Goal: Information Seeking & Learning: Stay updated

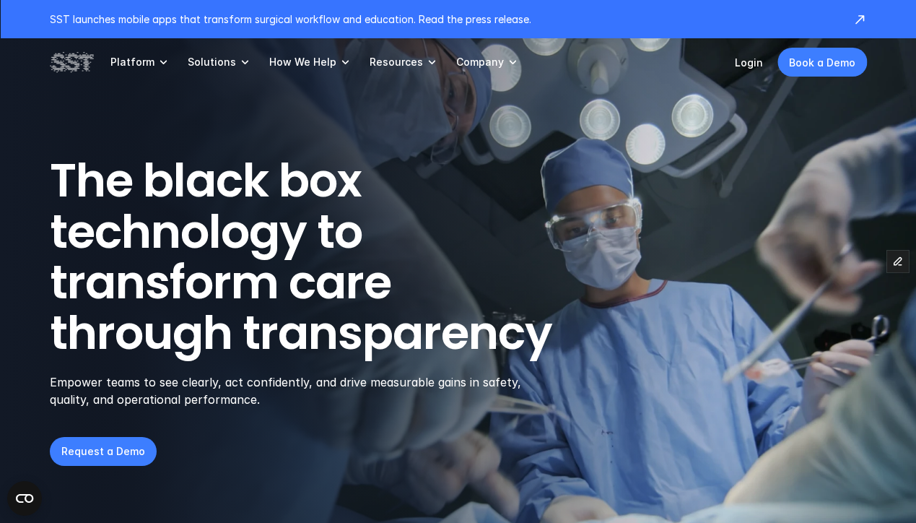
click at [378, 70] on link "Resources" at bounding box center [404, 62] width 69 height 48
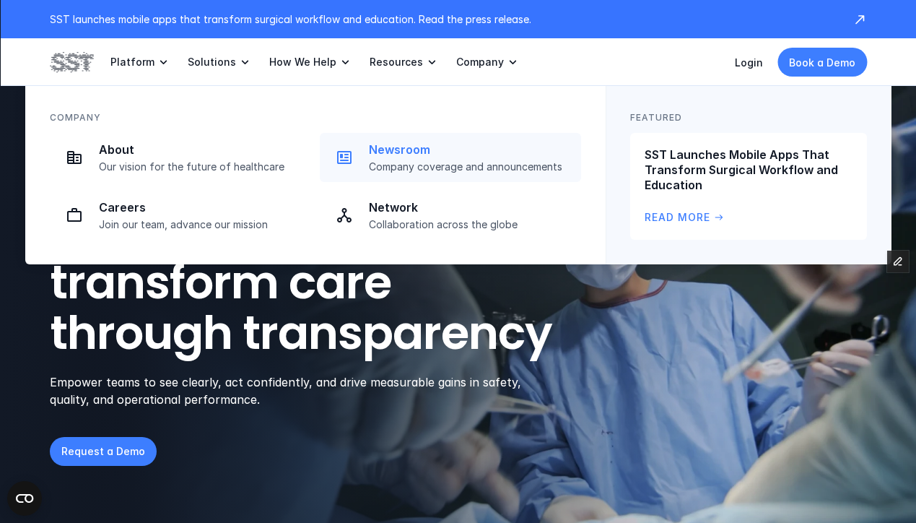
click at [440, 173] on link "Newsroom Company coverage and announcements" at bounding box center [450, 157] width 261 height 49
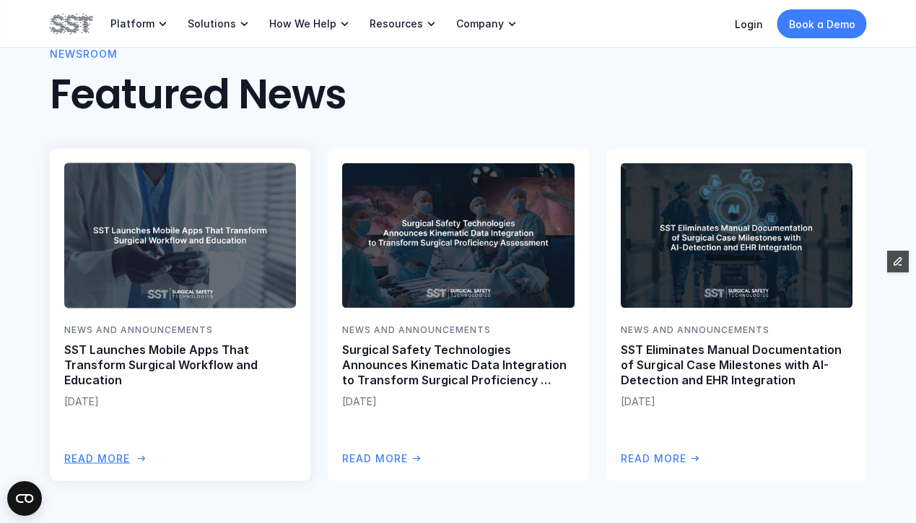
scroll to position [834, 0]
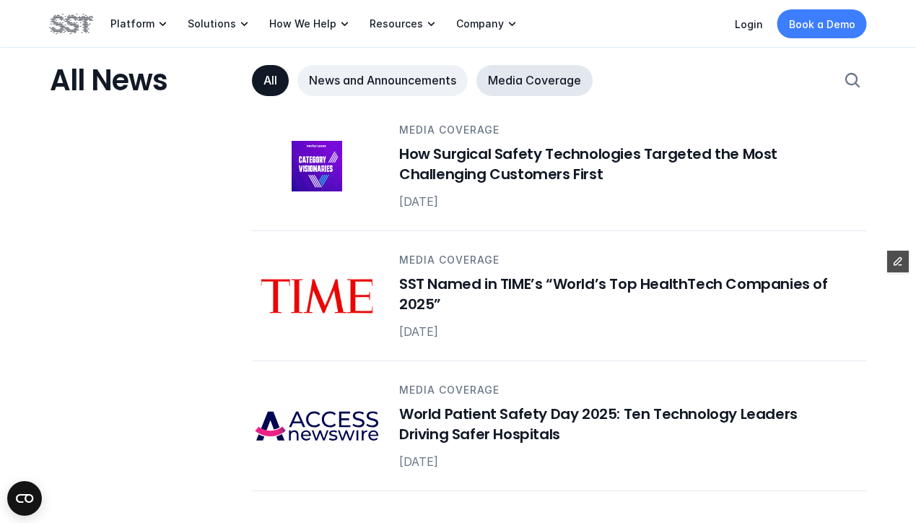
click at [520, 73] on p "Media Coverage" at bounding box center [534, 80] width 93 height 15
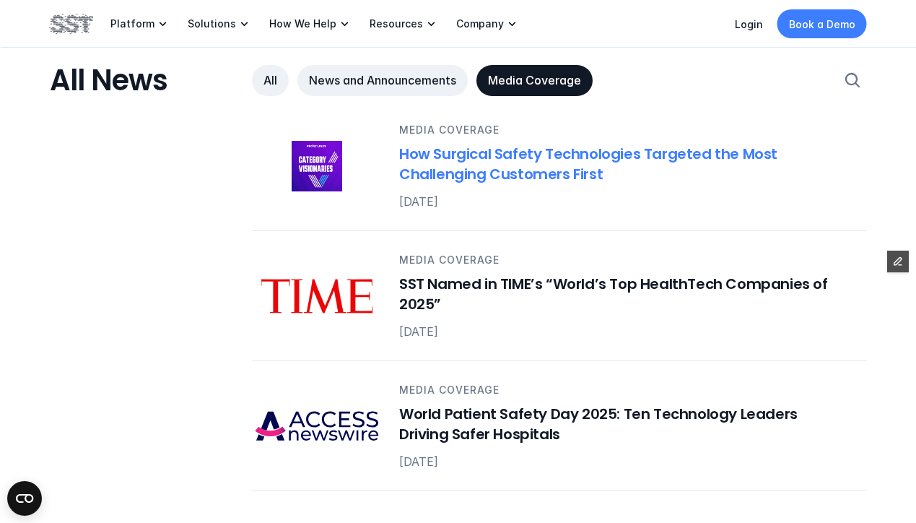
click at [440, 165] on h6 "How Surgical Safety Technologies Targeted the Most Challenging Customers First" at bounding box center [624, 164] width 450 height 40
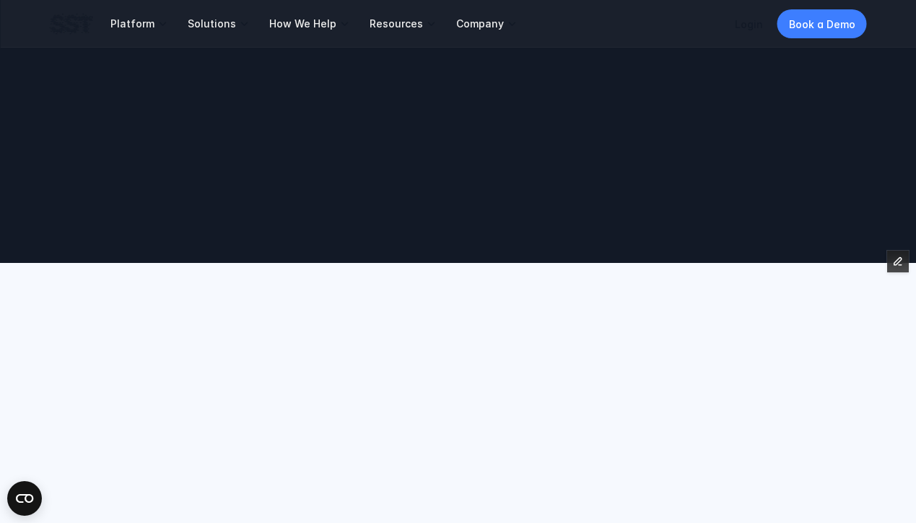
scroll to position [834, 0]
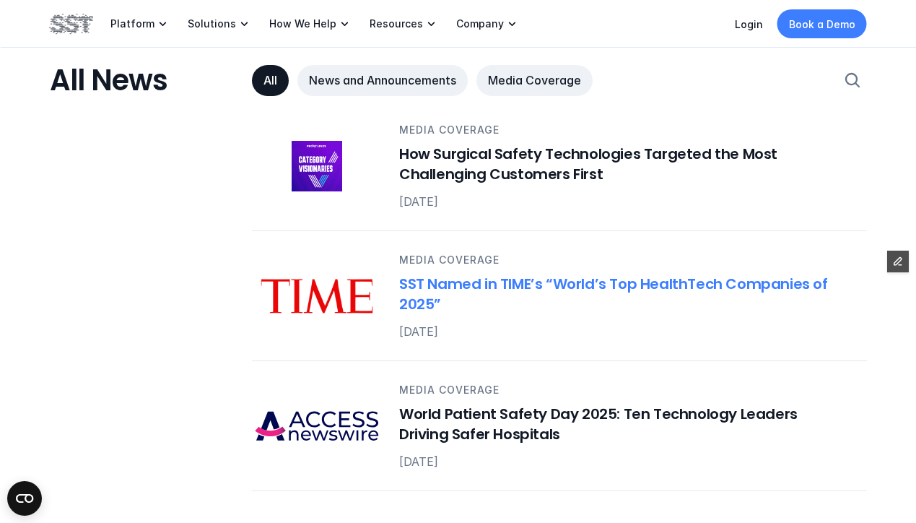
click at [351, 287] on img at bounding box center [317, 296] width 130 height 51
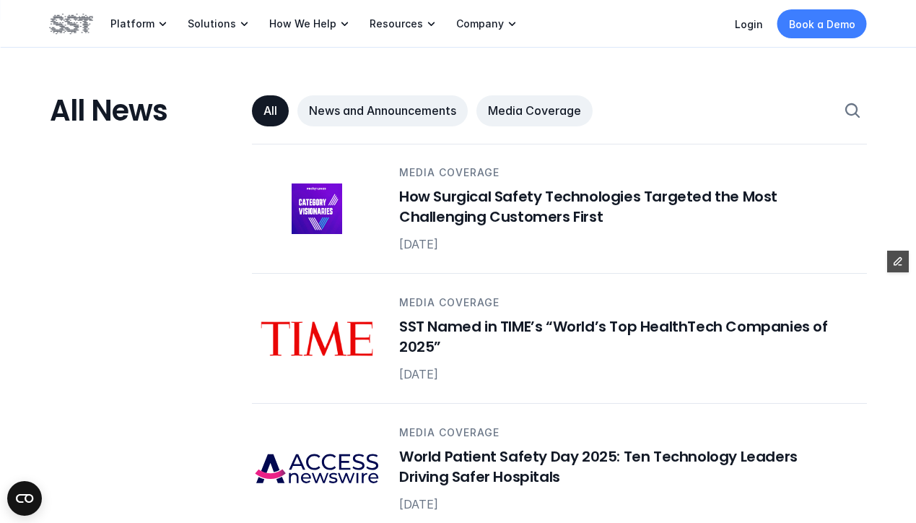
scroll to position [847, 0]
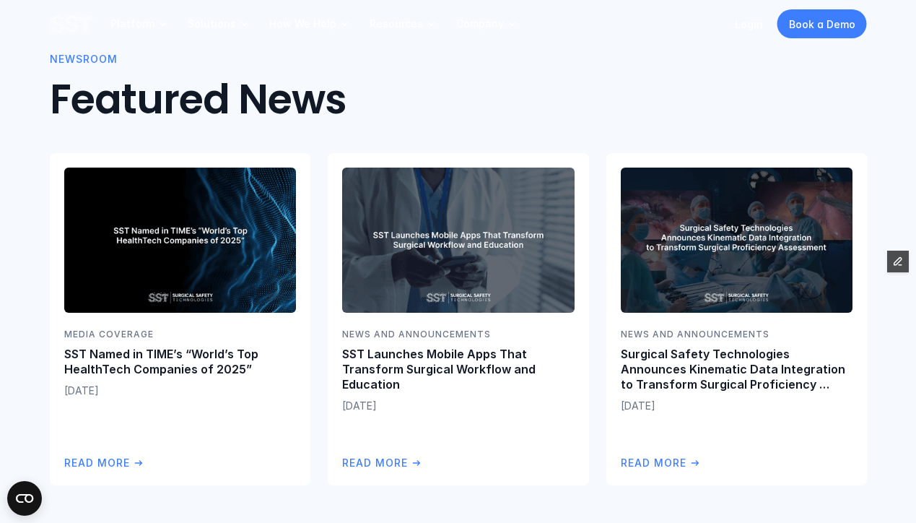
scroll to position [481, 0]
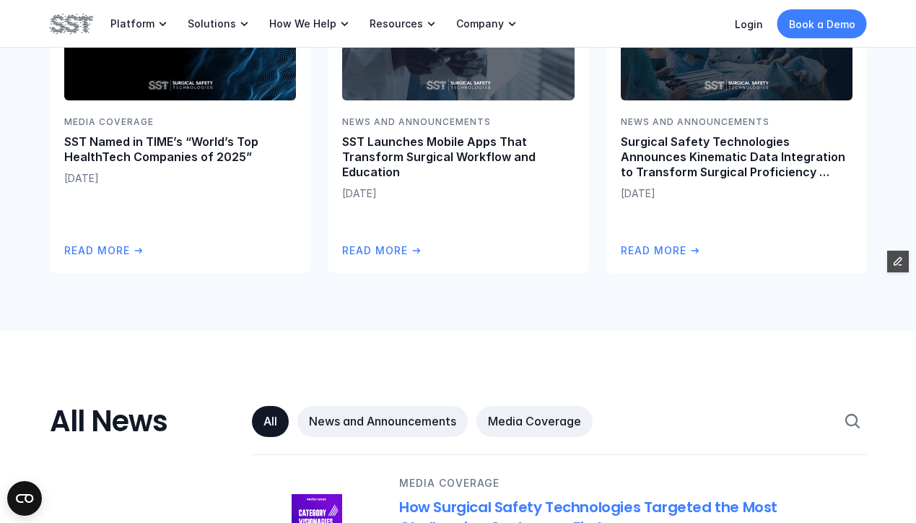
click at [500, 507] on h6 "How Surgical Safety Technologies Targeted the Most Challenging Customers First" at bounding box center [624, 517] width 450 height 40
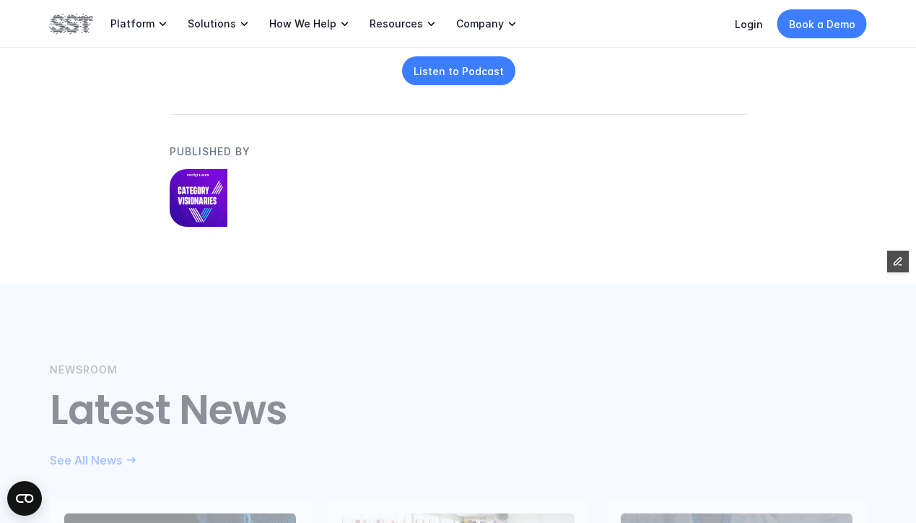
scroll to position [954, 0]
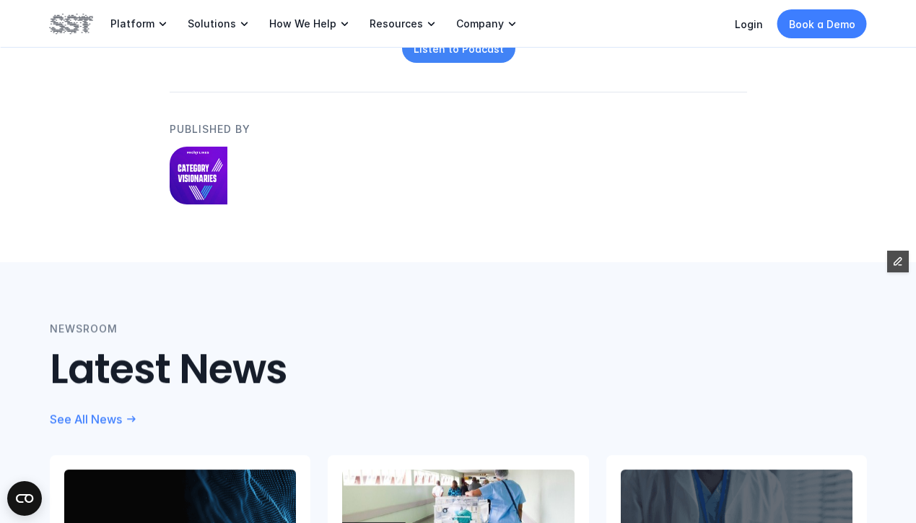
click at [461, 49] on p "Listen to Podcast" at bounding box center [458, 48] width 90 height 15
